Goal: Task Accomplishment & Management: Complete application form

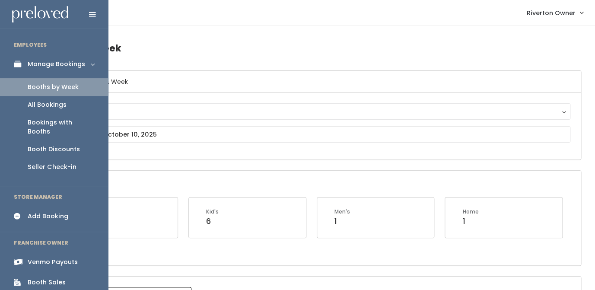
click at [35, 212] on div "Add Booking" at bounding box center [48, 216] width 41 height 9
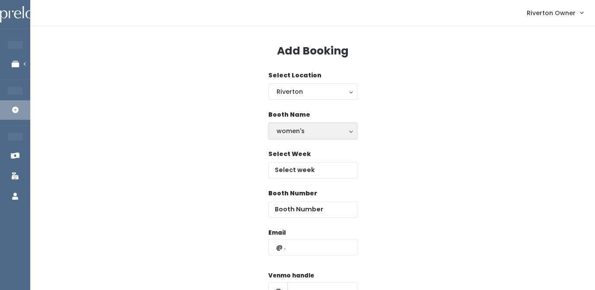
click at [310, 132] on div "women's" at bounding box center [312, 131] width 73 height 10
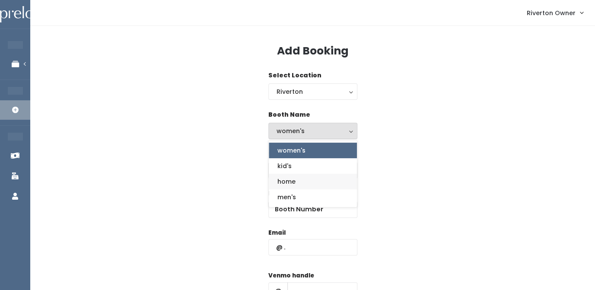
click at [299, 182] on link "home" at bounding box center [313, 182] width 88 height 16
select select "home"
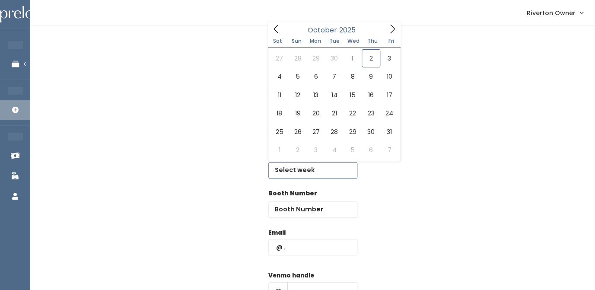
click at [298, 174] on input "text" at bounding box center [312, 170] width 89 height 16
type input "October 4 to October 10"
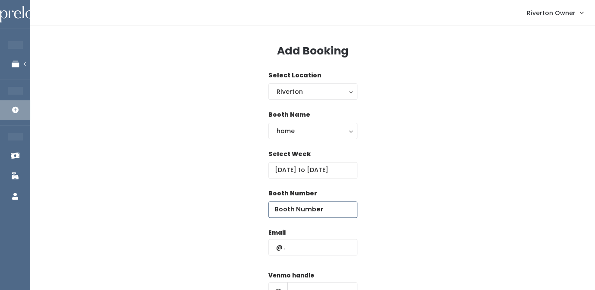
click at [293, 209] on input "number" at bounding box center [312, 209] width 89 height 16
type input "61"
click at [307, 248] on input "text" at bounding box center [312, 247] width 89 height 16
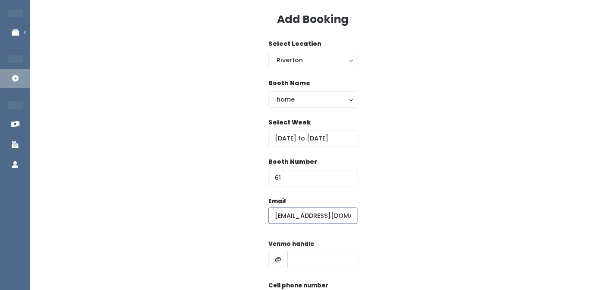
scroll to position [35, 0]
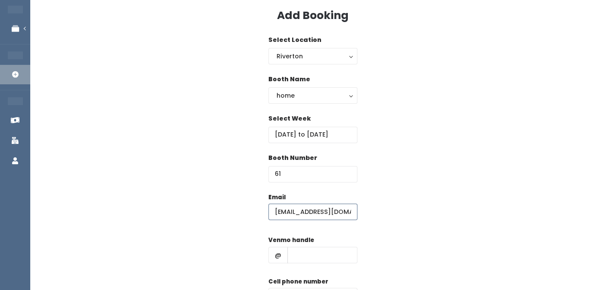
type input "destri35@hotmail.com"
click at [303, 254] on input "text" at bounding box center [322, 255] width 70 height 16
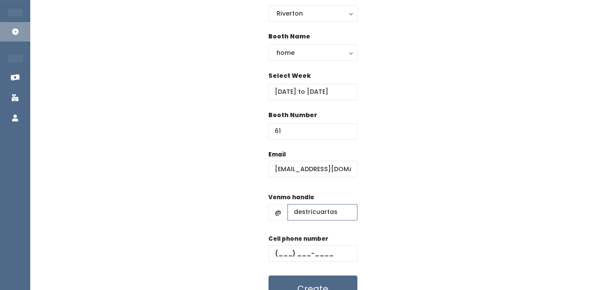
scroll to position [84, 0]
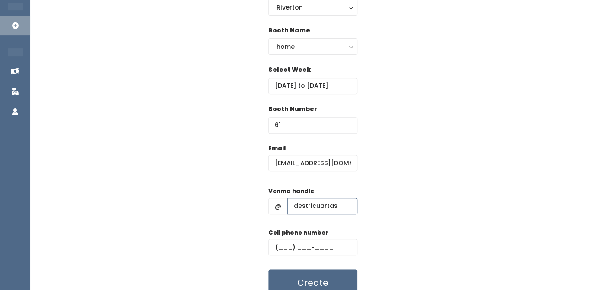
type input "destricuartas"
click at [287, 248] on input "text" at bounding box center [312, 247] width 89 height 16
type input "(132) 123-1231"
click at [394, 181] on div "Email destri35@hotmail.com Venmo handle @ destricuartas Cell phone number (132)…" at bounding box center [312, 220] width 537 height 152
click at [317, 279] on button "Create" at bounding box center [312, 282] width 89 height 27
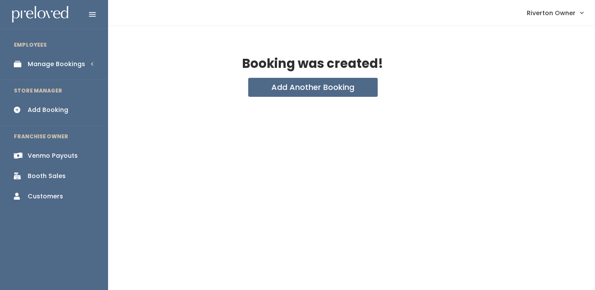
click at [27, 63] on link "Manage Bookings" at bounding box center [54, 63] width 108 height 19
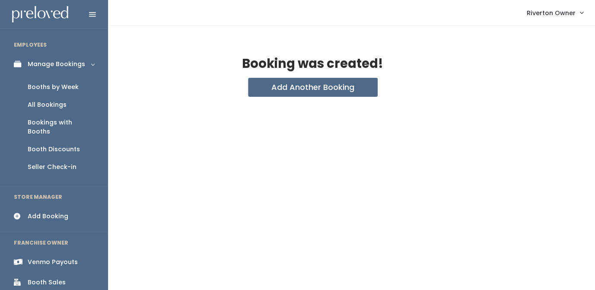
click at [38, 91] on div "Booths by Week" at bounding box center [53, 86] width 51 height 9
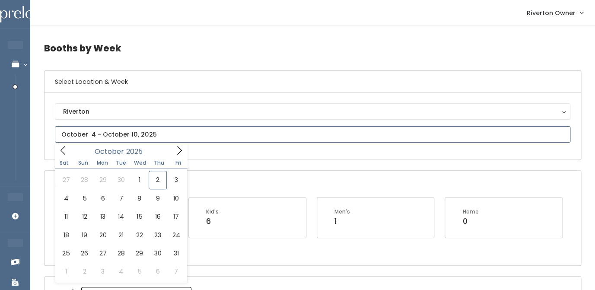
click at [129, 135] on input "text" at bounding box center [312, 134] width 515 height 16
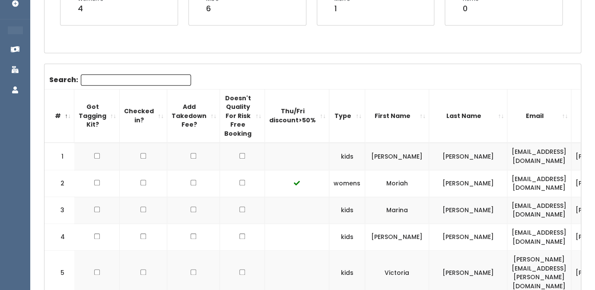
scroll to position [167, 0]
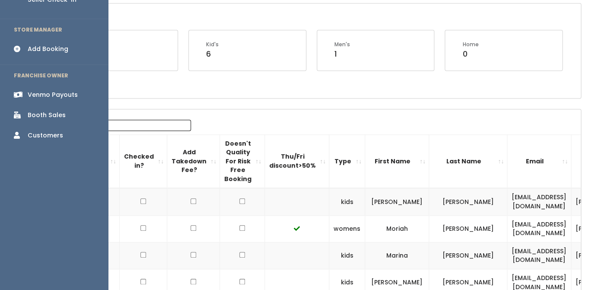
click at [39, 44] on div "Add Booking" at bounding box center [48, 48] width 41 height 9
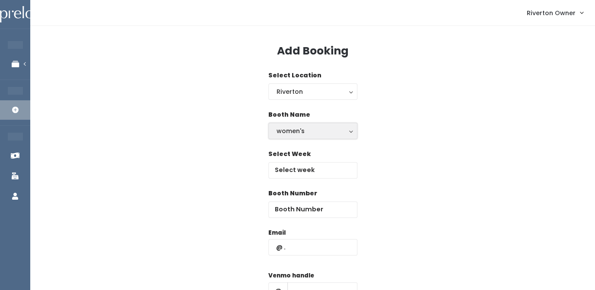
click at [283, 130] on div "women's" at bounding box center [312, 131] width 73 height 10
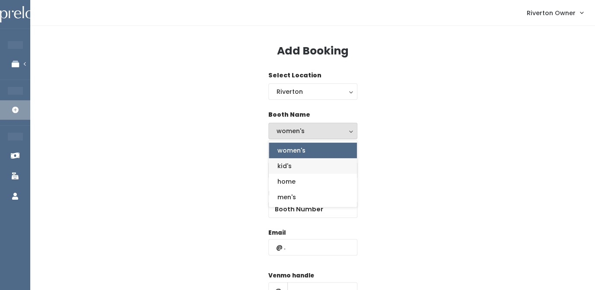
click at [286, 168] on span "kid's" at bounding box center [284, 166] width 14 height 10
select select "kids"
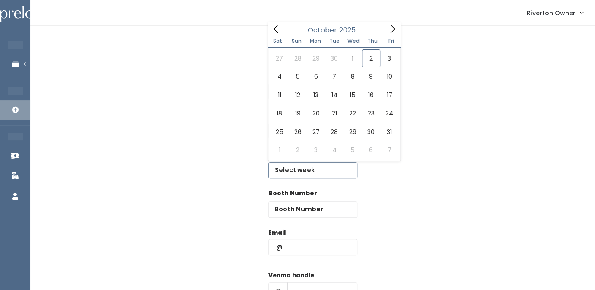
click at [293, 173] on input "text" at bounding box center [312, 170] width 89 height 16
type input "October 4 to October 10"
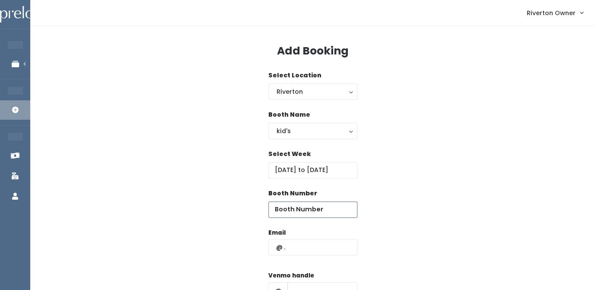
click at [295, 211] on input "number" at bounding box center [312, 209] width 89 height 16
type input "9"
click at [305, 250] on input "text" at bounding box center [312, 247] width 89 height 16
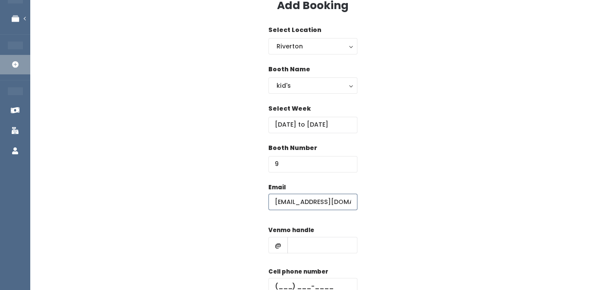
scroll to position [53, 0]
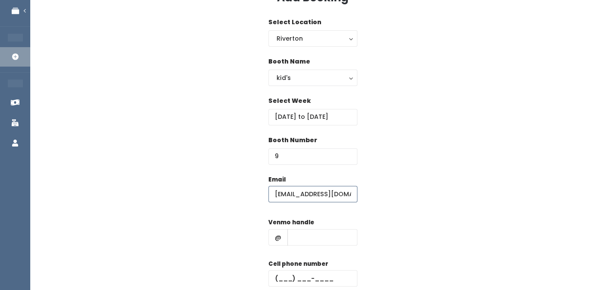
type input "destri35@hotmail.com"
click at [302, 238] on input "text" at bounding box center [322, 237] width 70 height 16
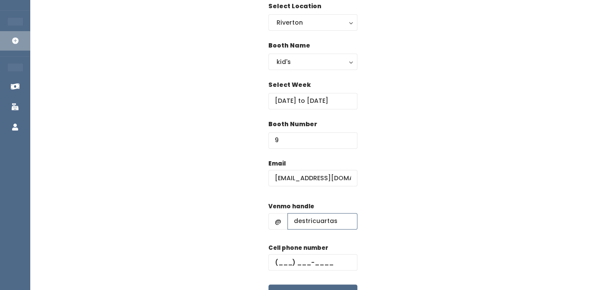
scroll to position [73, 0]
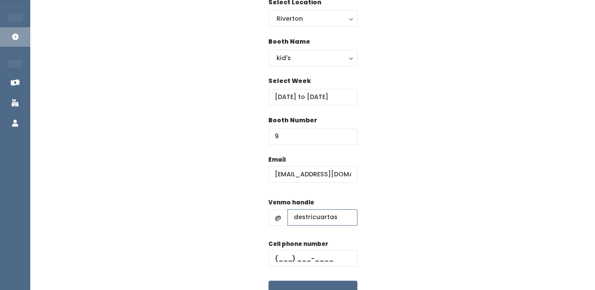
type input "destricuartas"
click at [287, 256] on input "text" at bounding box center [312, 258] width 89 height 16
type input "(123) 123-1231"
click at [442, 153] on div "Booth Number 9" at bounding box center [312, 135] width 537 height 39
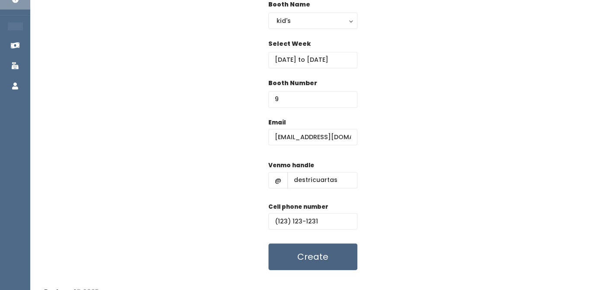
scroll to position [120, 0]
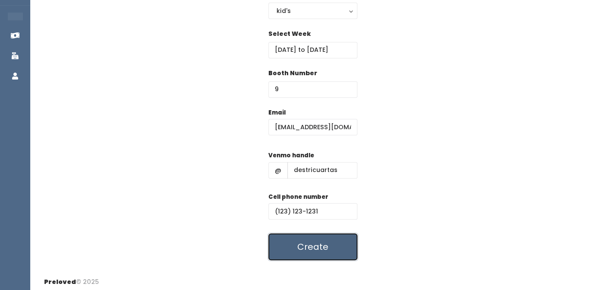
click at [324, 248] on button "Create" at bounding box center [312, 246] width 89 height 27
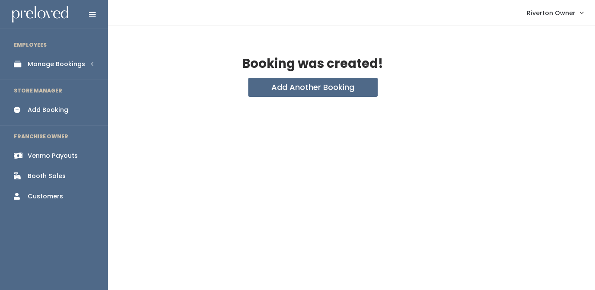
click at [27, 65] on link "Manage Bookings" at bounding box center [54, 63] width 108 height 19
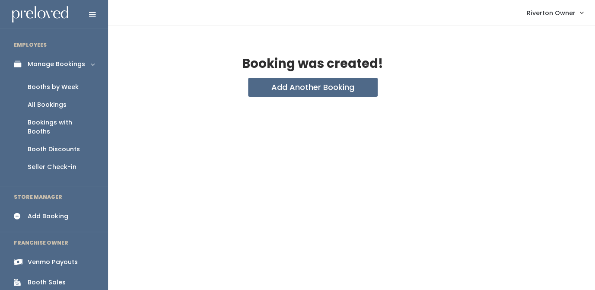
click at [34, 81] on link "Booths by Week" at bounding box center [54, 87] width 108 height 18
